Goal: Information Seeking & Learning: Learn about a topic

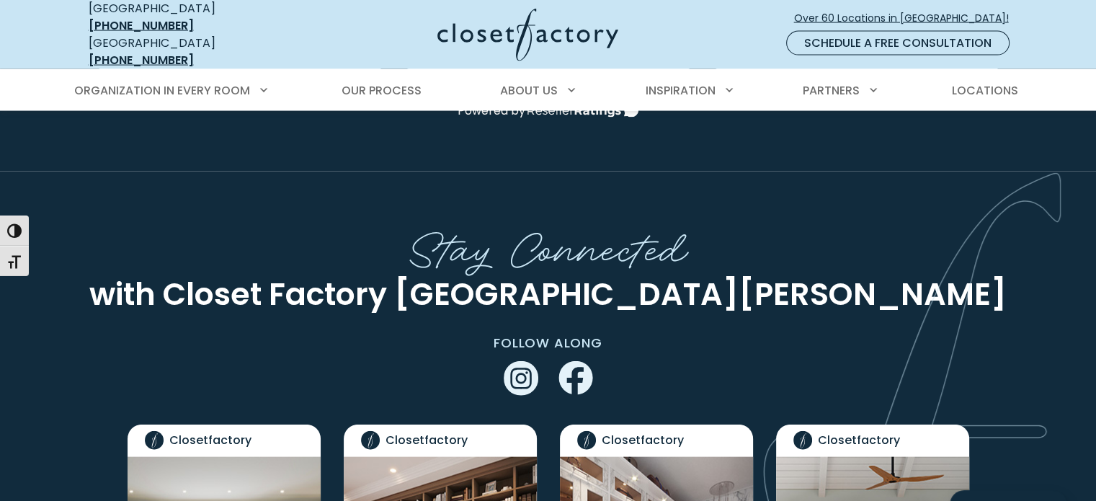
scroll to position [3328, 0]
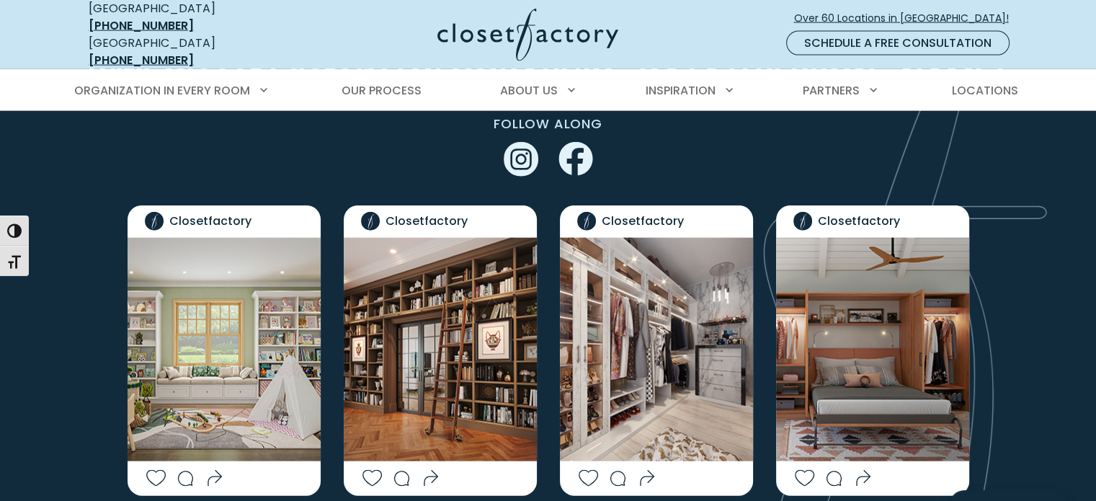
click at [201, 273] on img "Social Grid" at bounding box center [224, 349] width 193 height 223
click at [205, 342] on img "Social Grid" at bounding box center [224, 349] width 193 height 223
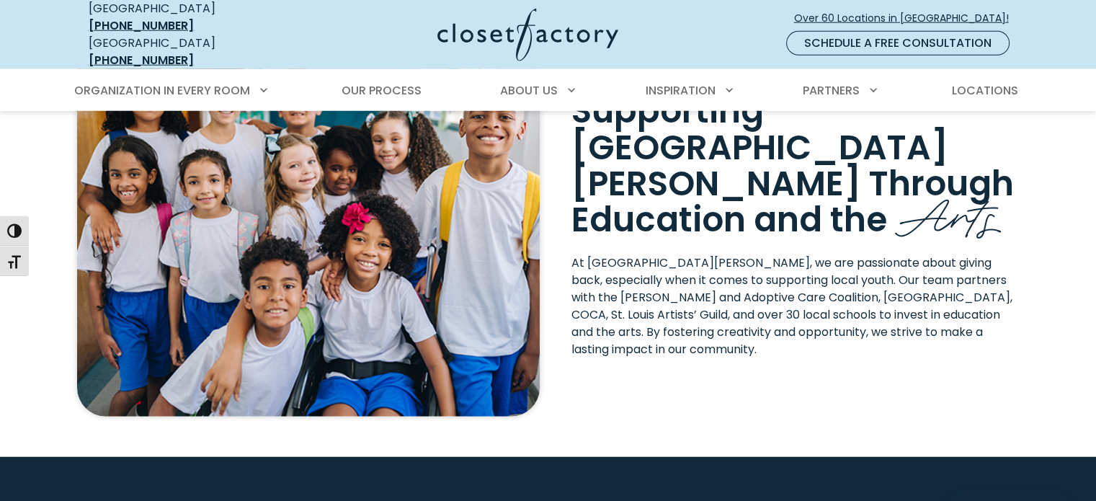
scroll to position [3836, 0]
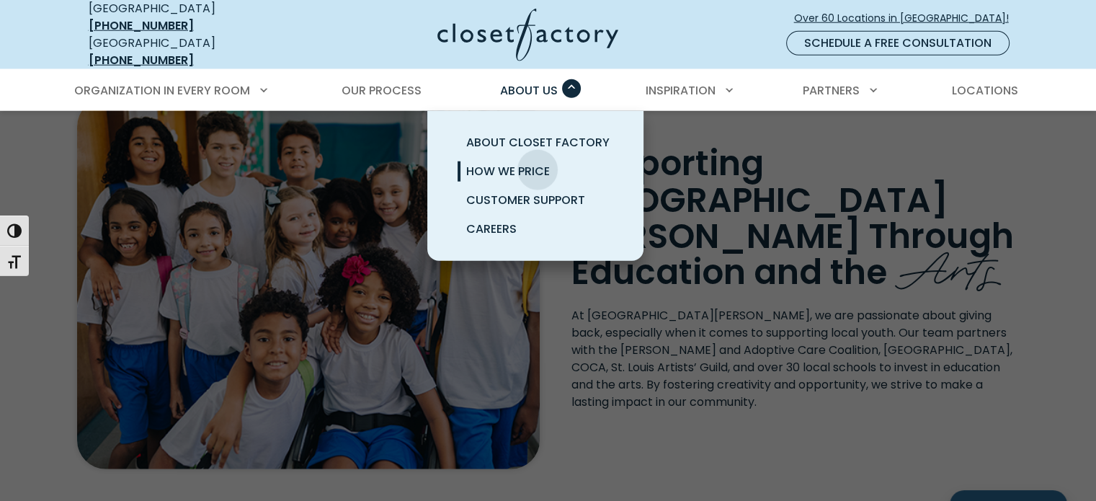
click at [537, 163] on span "How We Price" at bounding box center [508, 171] width 84 height 17
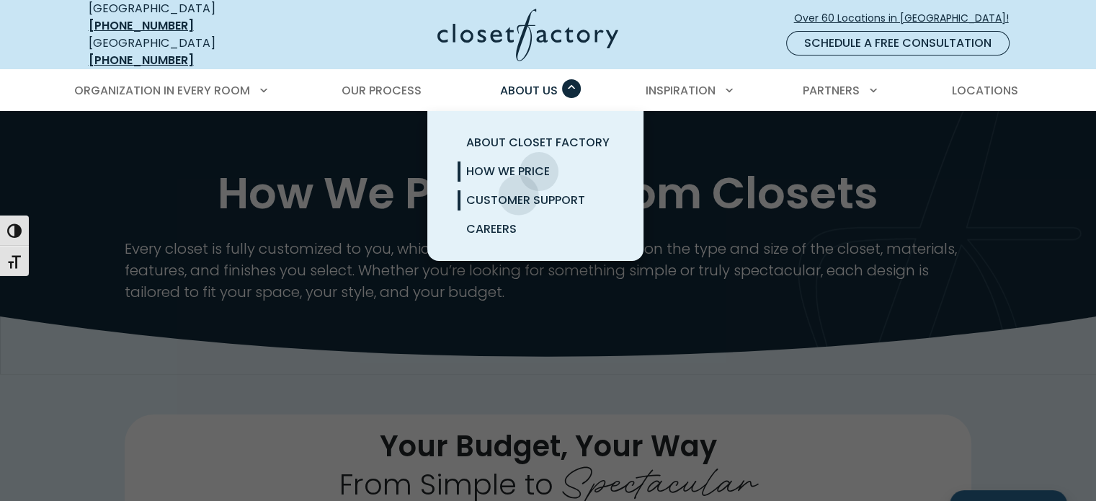
click at [519, 192] on span "Customer Support" at bounding box center [525, 200] width 119 height 17
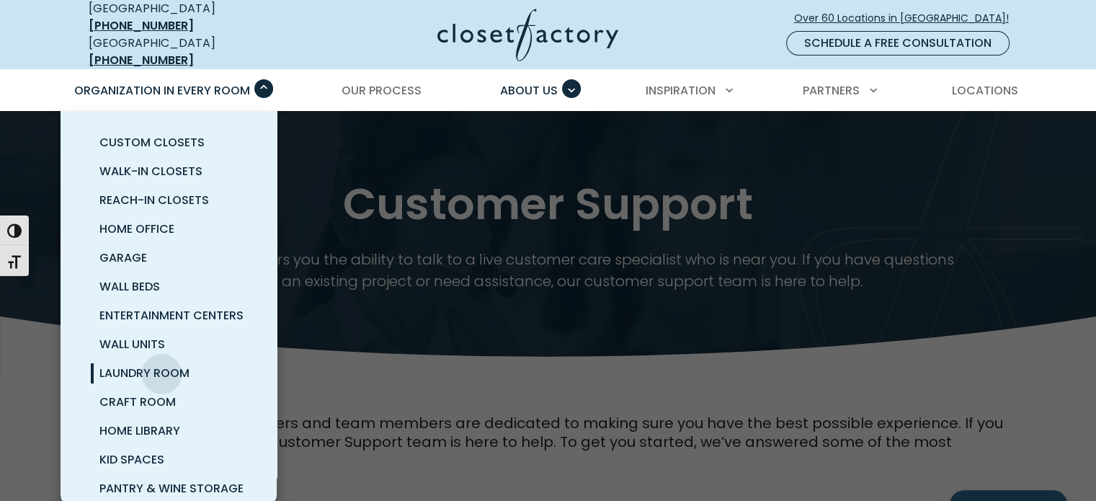
click at [161, 365] on span "Laundry Room" at bounding box center [144, 373] width 90 height 17
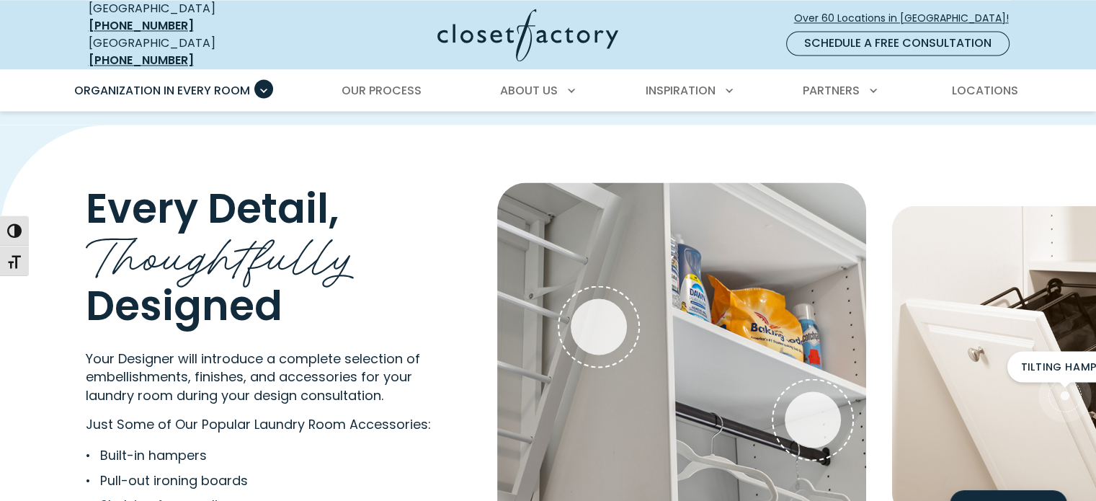
scroll to position [2684, 0]
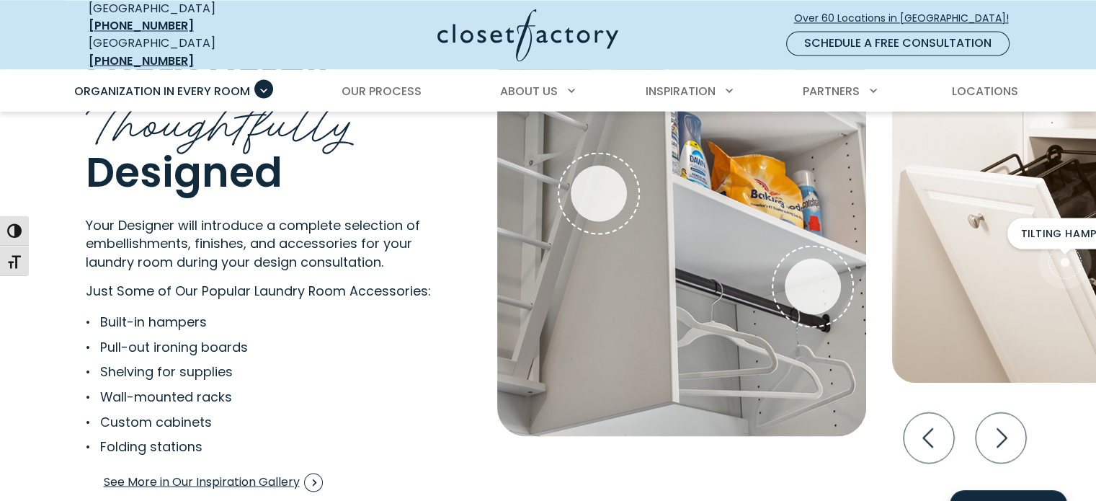
drag, startPoint x: 1104, startPoint y: 41, endPoint x: 1080, endPoint y: 274, distance: 234.7
click at [1080, 274] on html "Manage Consent To provide the best experiences, we use technologies like cookie…" at bounding box center [548, 55] width 1096 height 5479
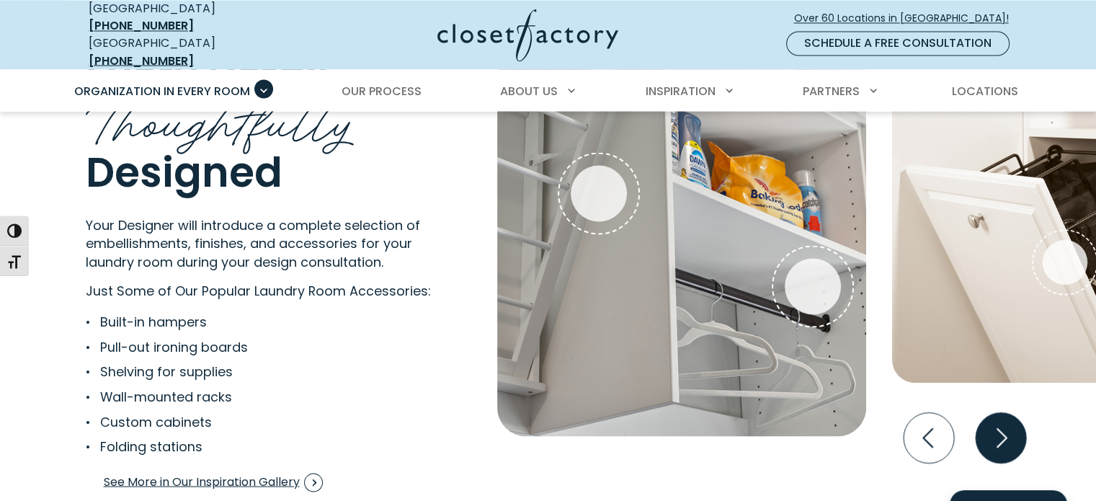
click at [1013, 421] on icon "Next slide" at bounding box center [1000, 437] width 50 height 50
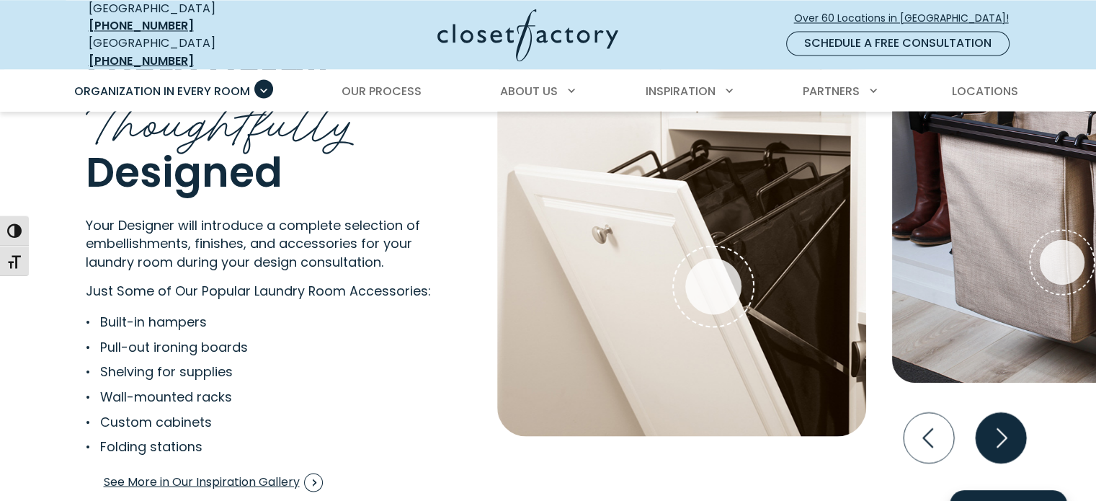
click at [1013, 421] on icon "Next slide" at bounding box center [1000, 437] width 50 height 50
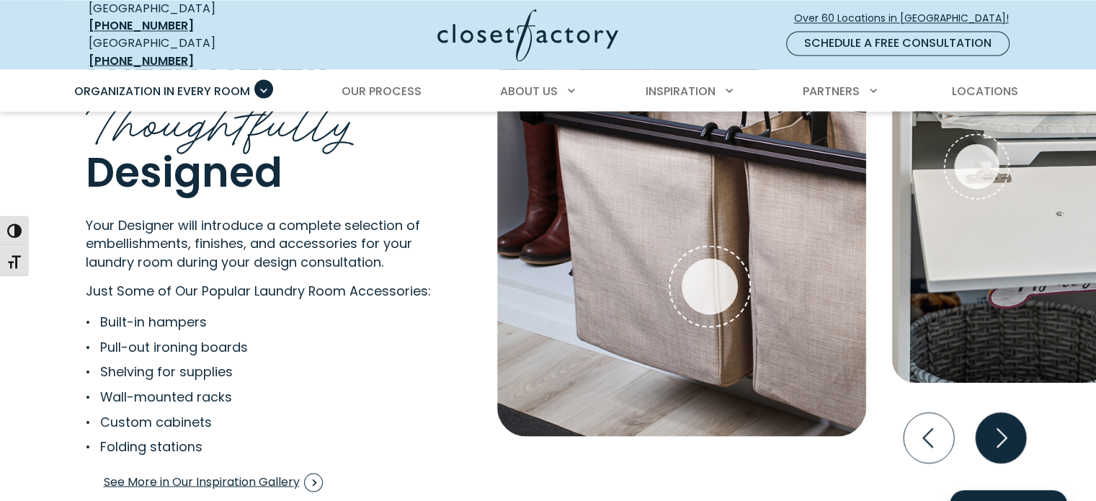
click at [1011, 421] on icon "Next slide" at bounding box center [1000, 437] width 50 height 50
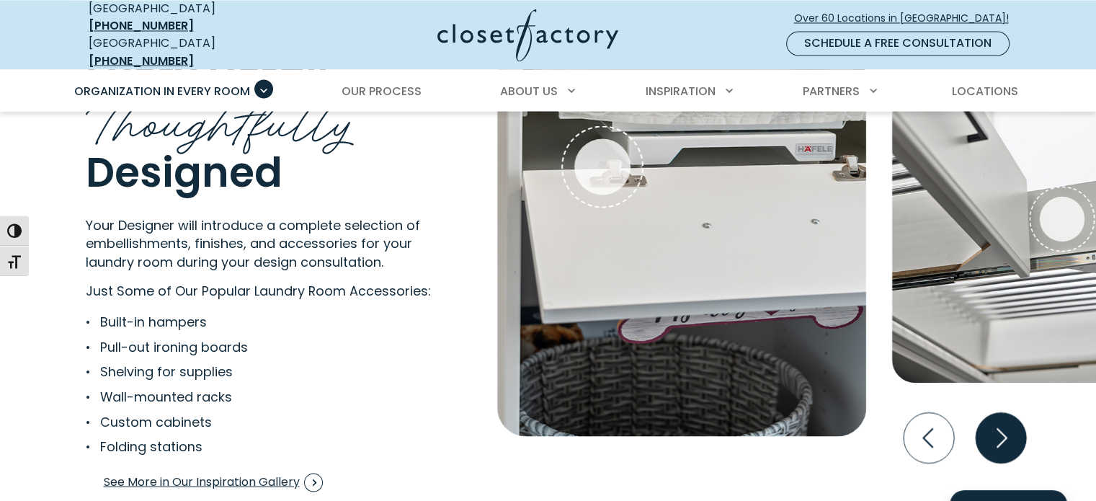
click at [1011, 421] on icon "Next slide" at bounding box center [1000, 437] width 50 height 50
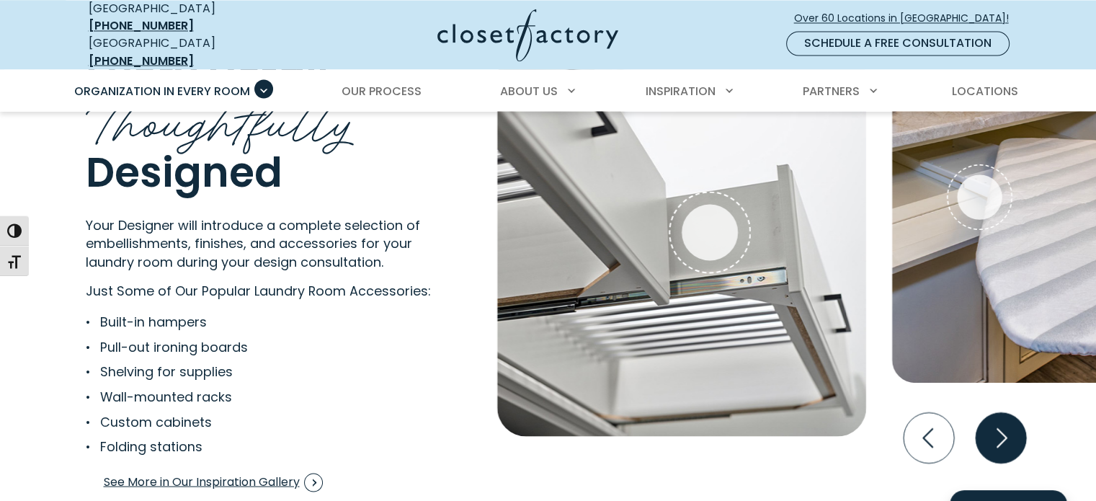
click at [1011, 421] on icon "Next slide" at bounding box center [1000, 437] width 50 height 50
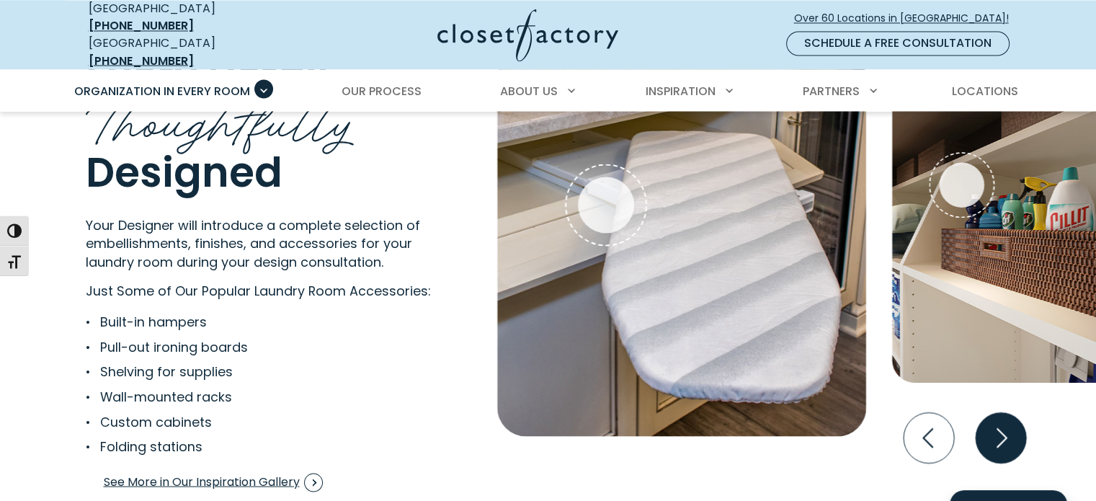
click at [1011, 421] on icon "Next slide" at bounding box center [1000, 437] width 50 height 50
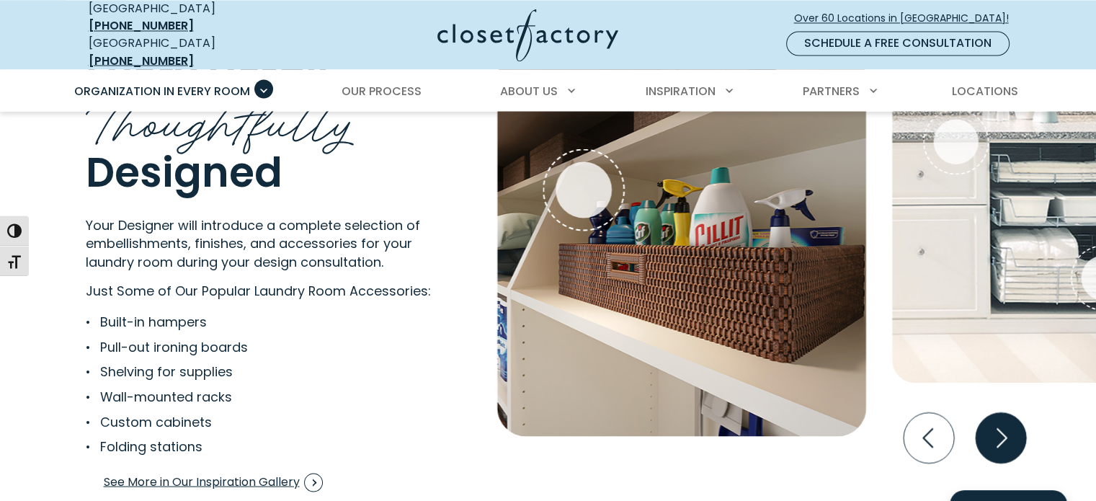
click at [1011, 421] on icon "Next slide" at bounding box center [1000, 437] width 50 height 50
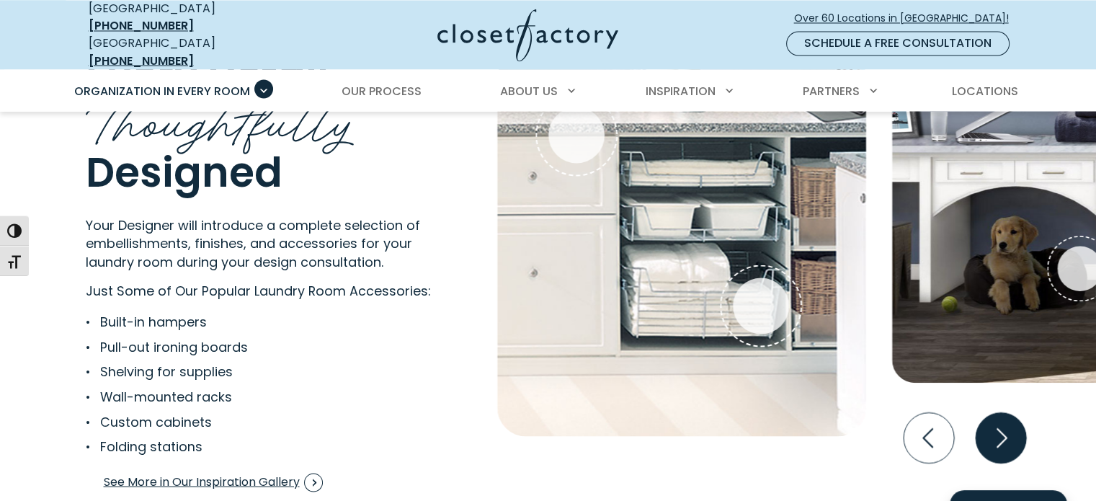
click at [1011, 421] on icon "Next slide" at bounding box center [1000, 437] width 50 height 50
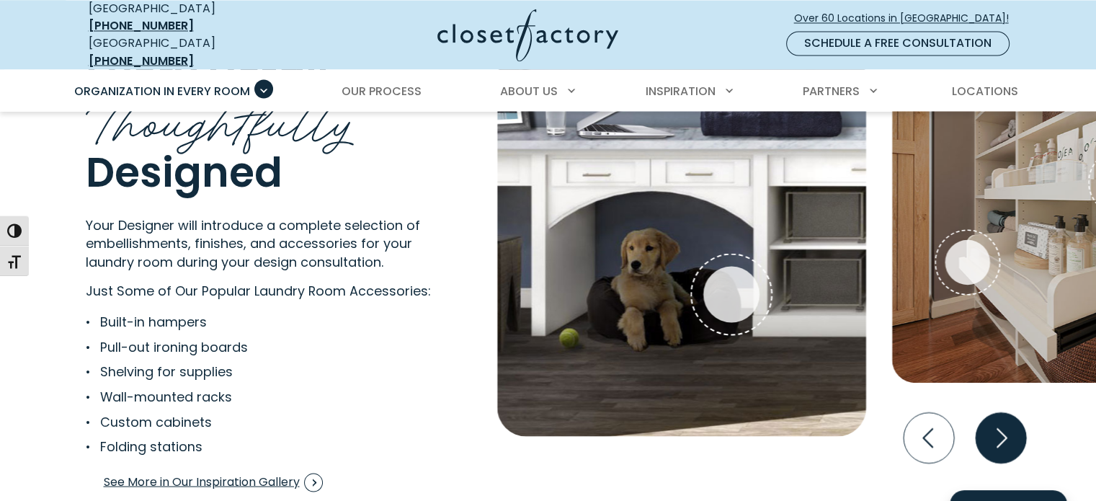
click at [1011, 421] on icon "Next slide" at bounding box center [1000, 437] width 50 height 50
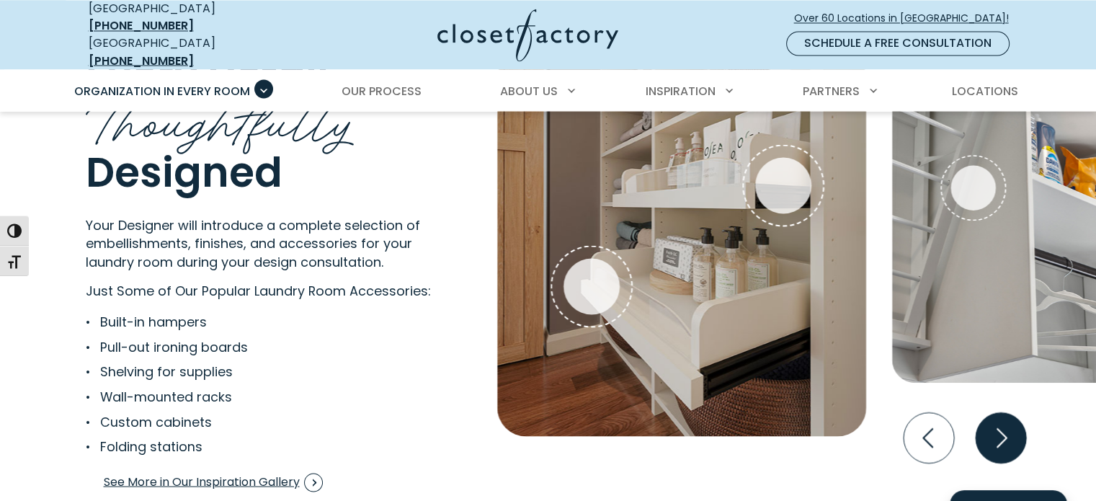
click at [1011, 421] on icon "Next slide" at bounding box center [1000, 437] width 50 height 50
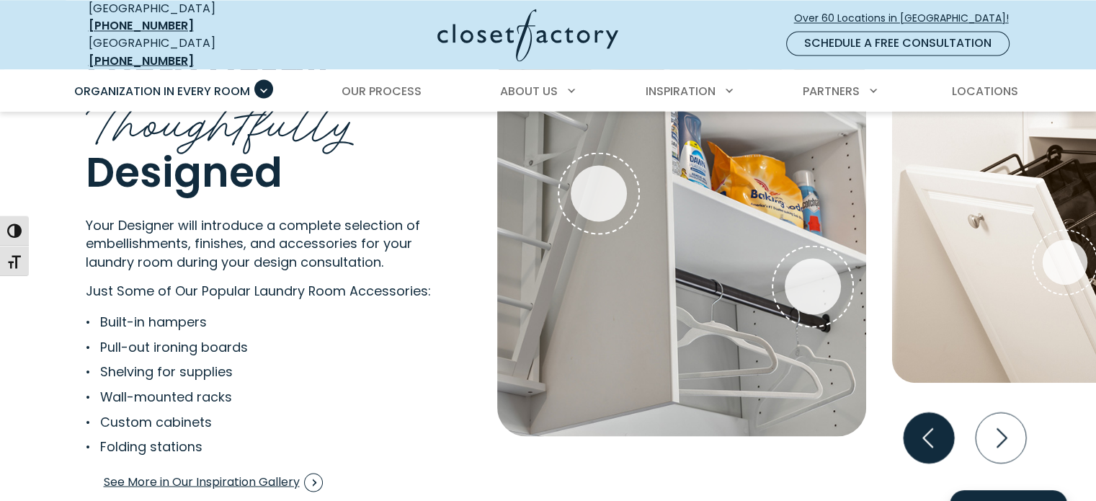
click at [930, 422] on icon "Previous slide" at bounding box center [928, 437] width 50 height 50
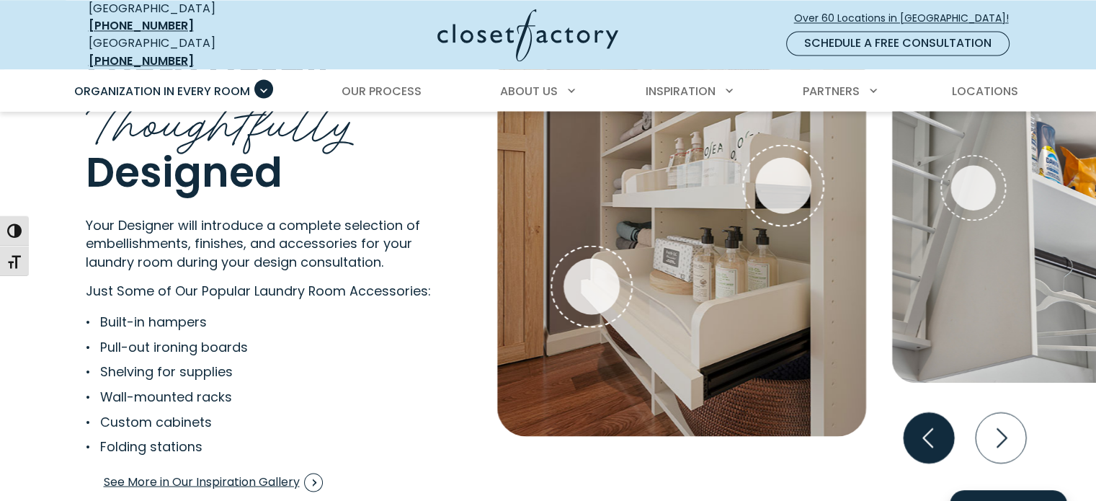
click at [930, 422] on icon "Previous slide" at bounding box center [928, 437] width 50 height 50
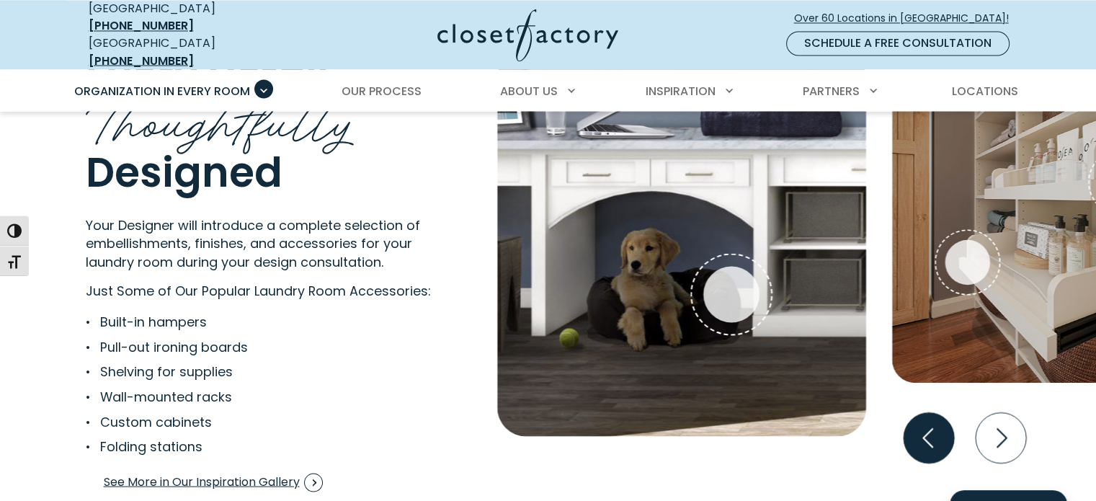
click at [930, 422] on icon "Previous slide" at bounding box center [928, 437] width 50 height 50
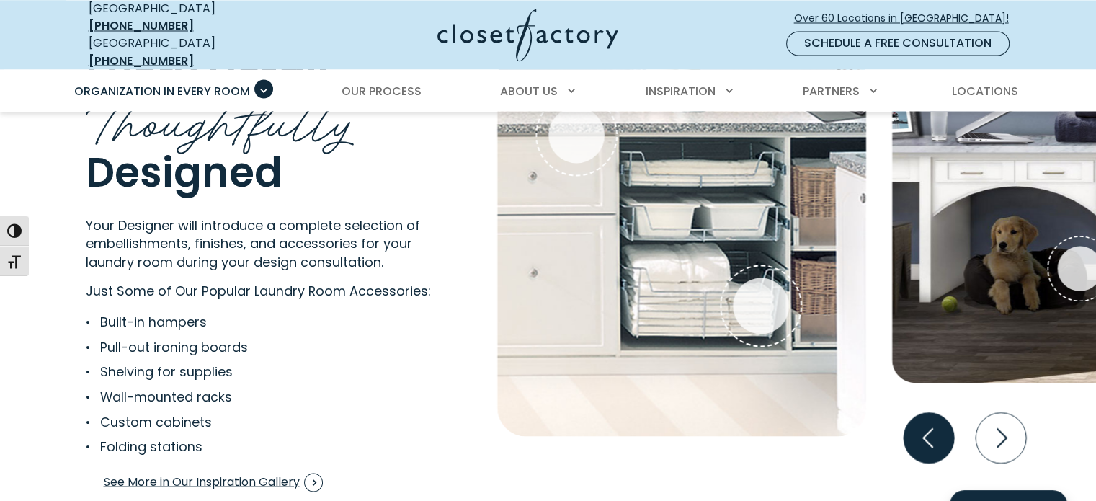
click at [930, 422] on icon "Previous slide" at bounding box center [928, 437] width 50 height 50
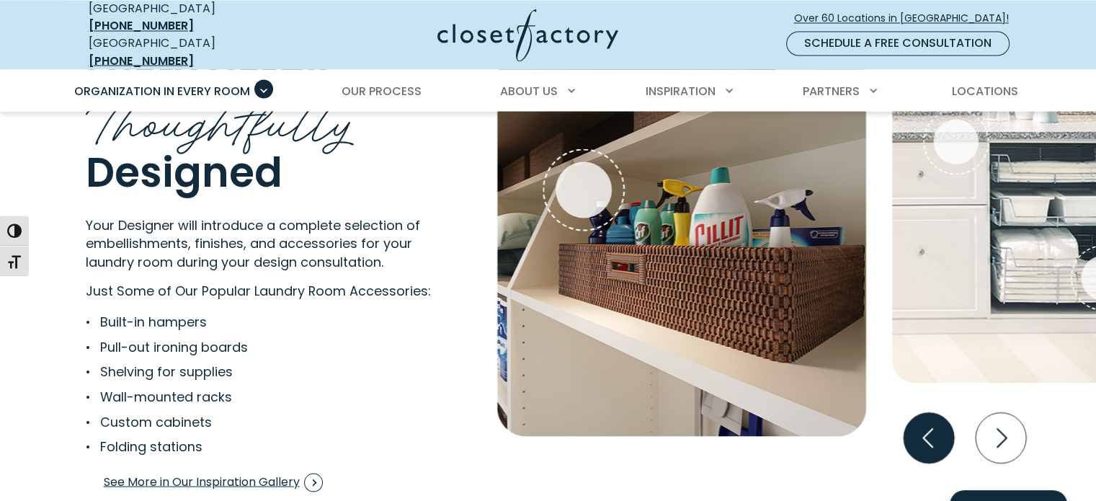
click at [930, 422] on icon "Previous slide" at bounding box center [928, 437] width 50 height 50
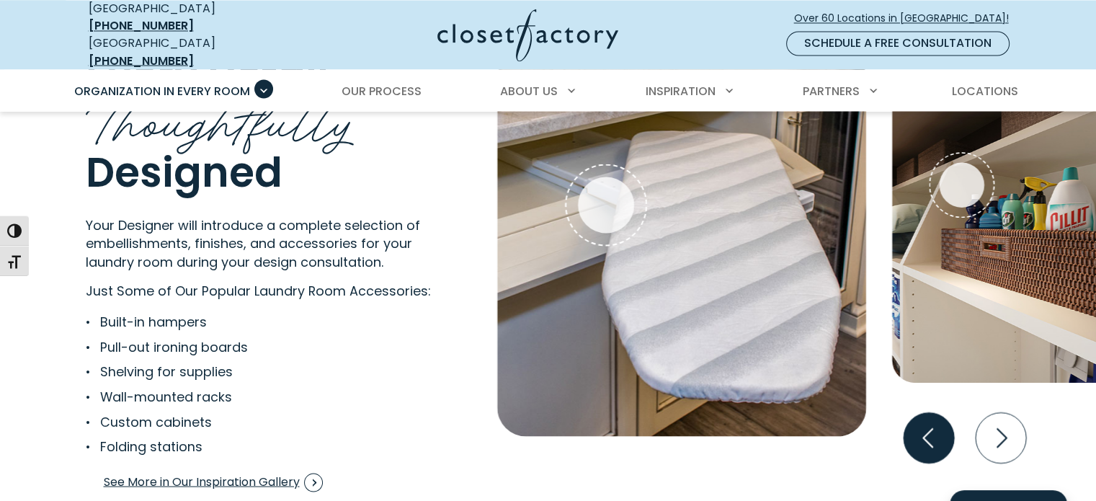
click at [930, 422] on icon "Previous slide" at bounding box center [928, 437] width 50 height 50
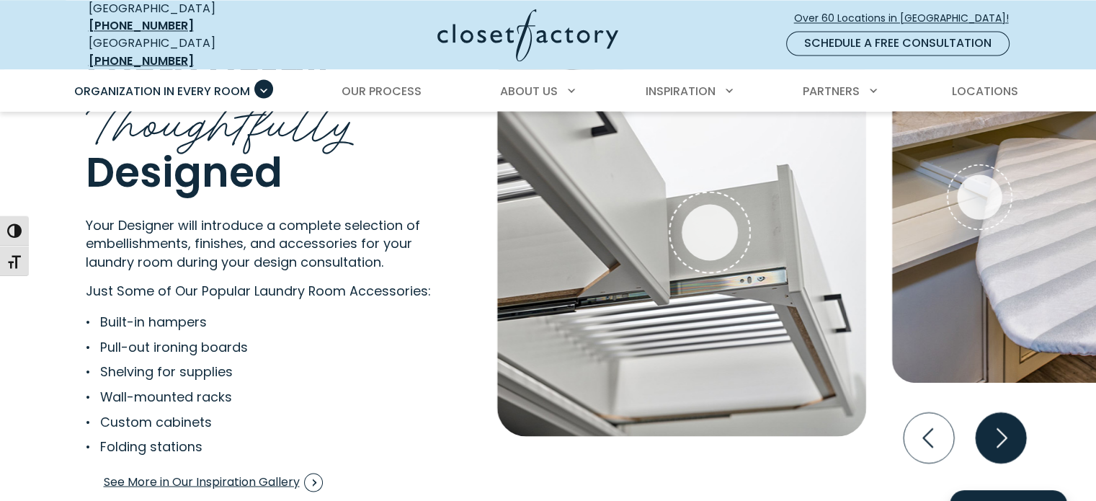
click at [1013, 420] on icon "Next slide" at bounding box center [1000, 437] width 50 height 50
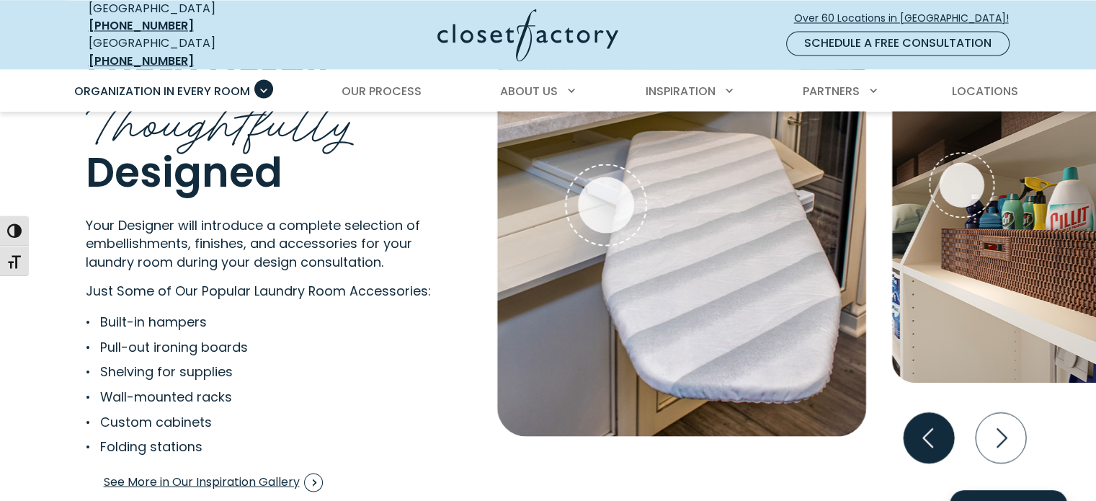
click at [916, 425] on icon "Previous slide" at bounding box center [928, 437] width 50 height 50
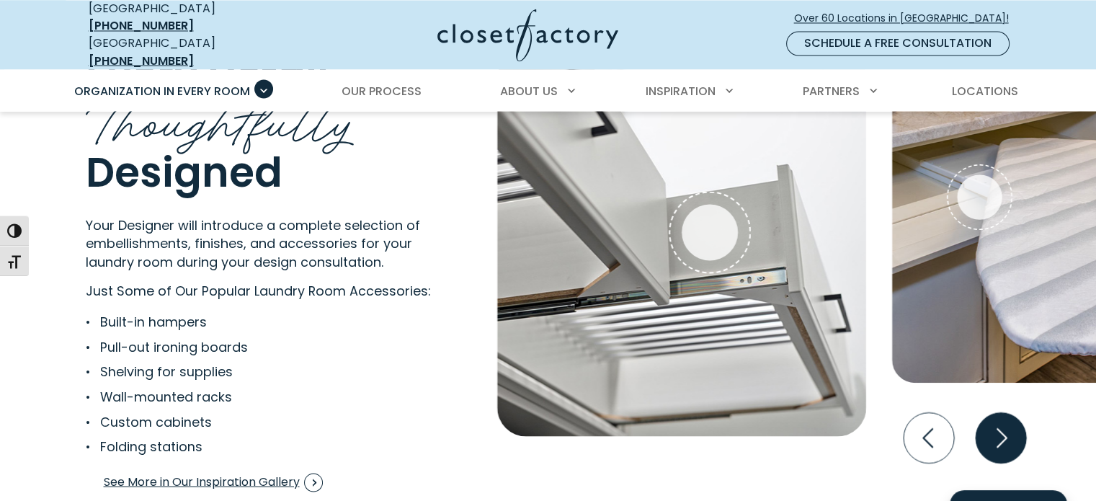
click at [1015, 424] on icon "Next slide" at bounding box center [1000, 437] width 50 height 50
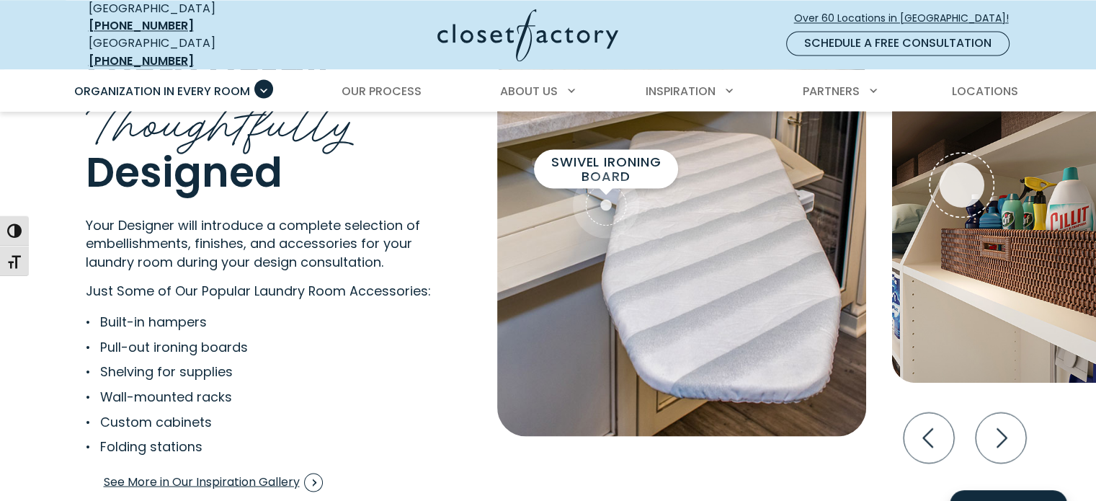
click at [616, 171] on span "Interactive Gallery" at bounding box center [606, 204] width 66 height 66
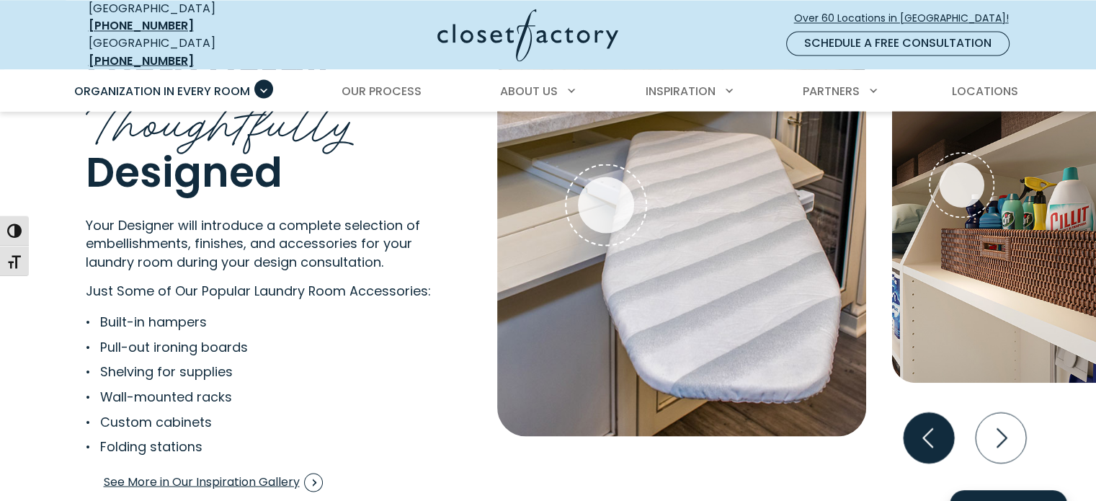
click at [937, 434] on icon "Previous slide" at bounding box center [928, 437] width 50 height 50
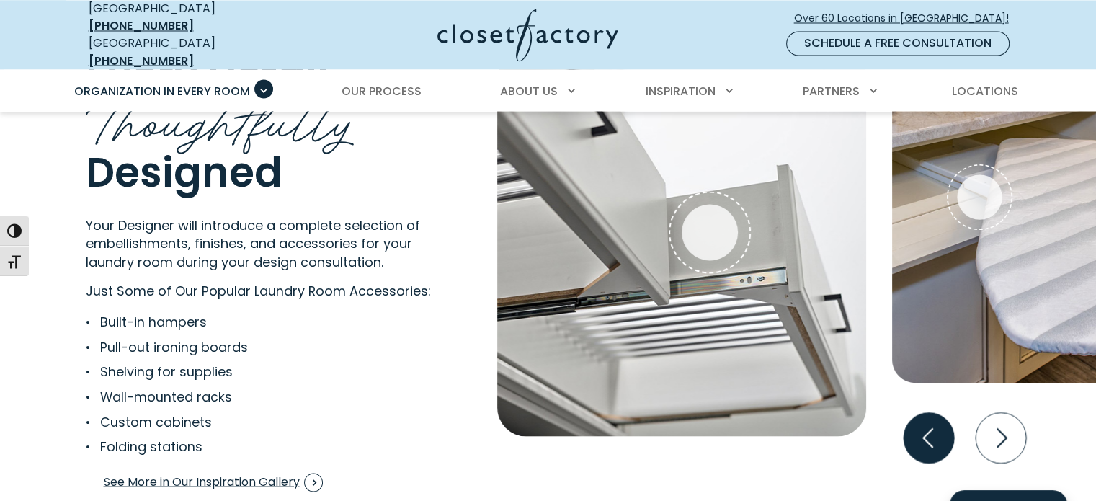
click at [937, 434] on icon "Previous slide" at bounding box center [928, 437] width 50 height 50
